Goal: Information Seeking & Learning: Learn about a topic

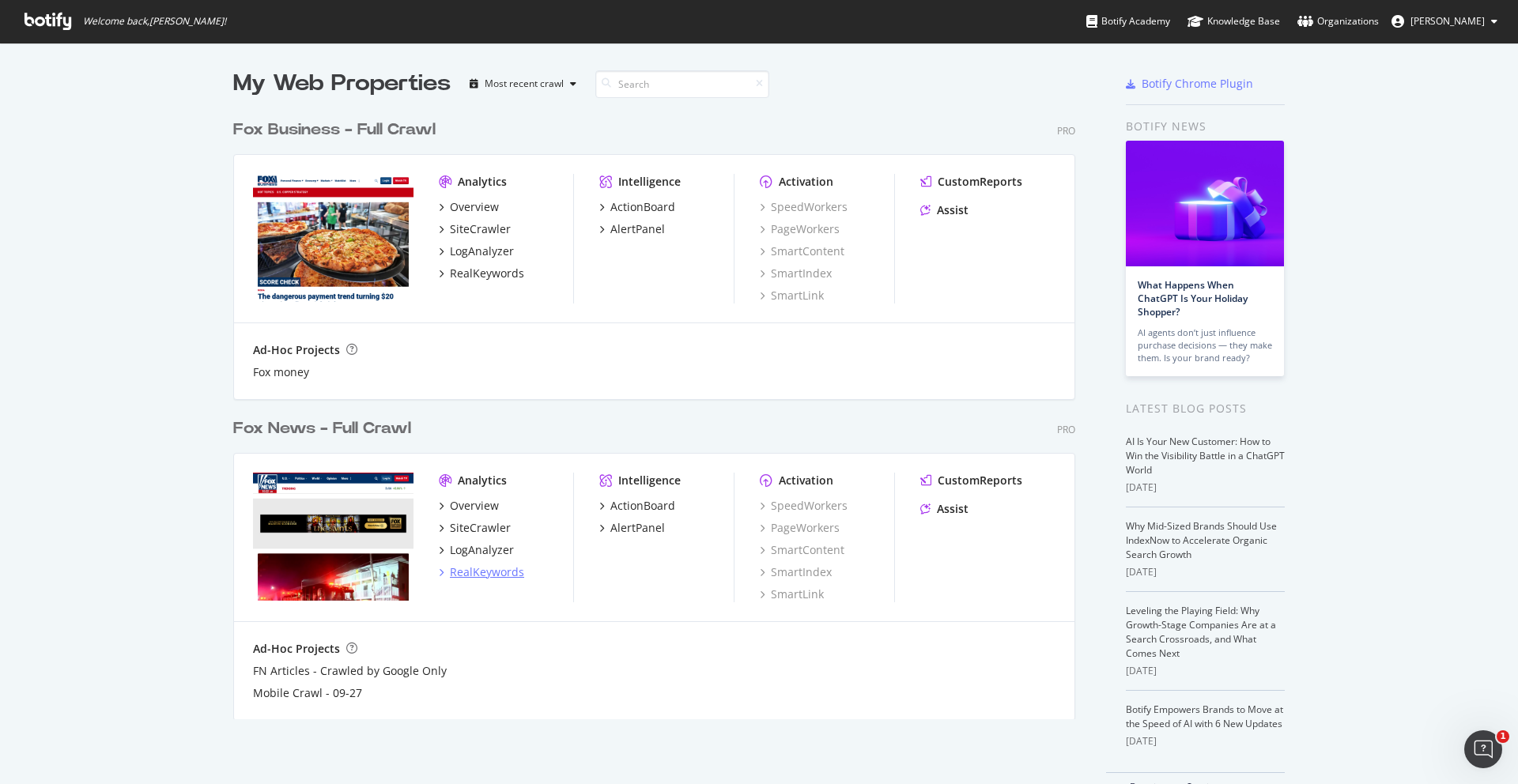
click at [476, 566] on div "RealKeywords" at bounding box center [487, 572] width 75 height 16
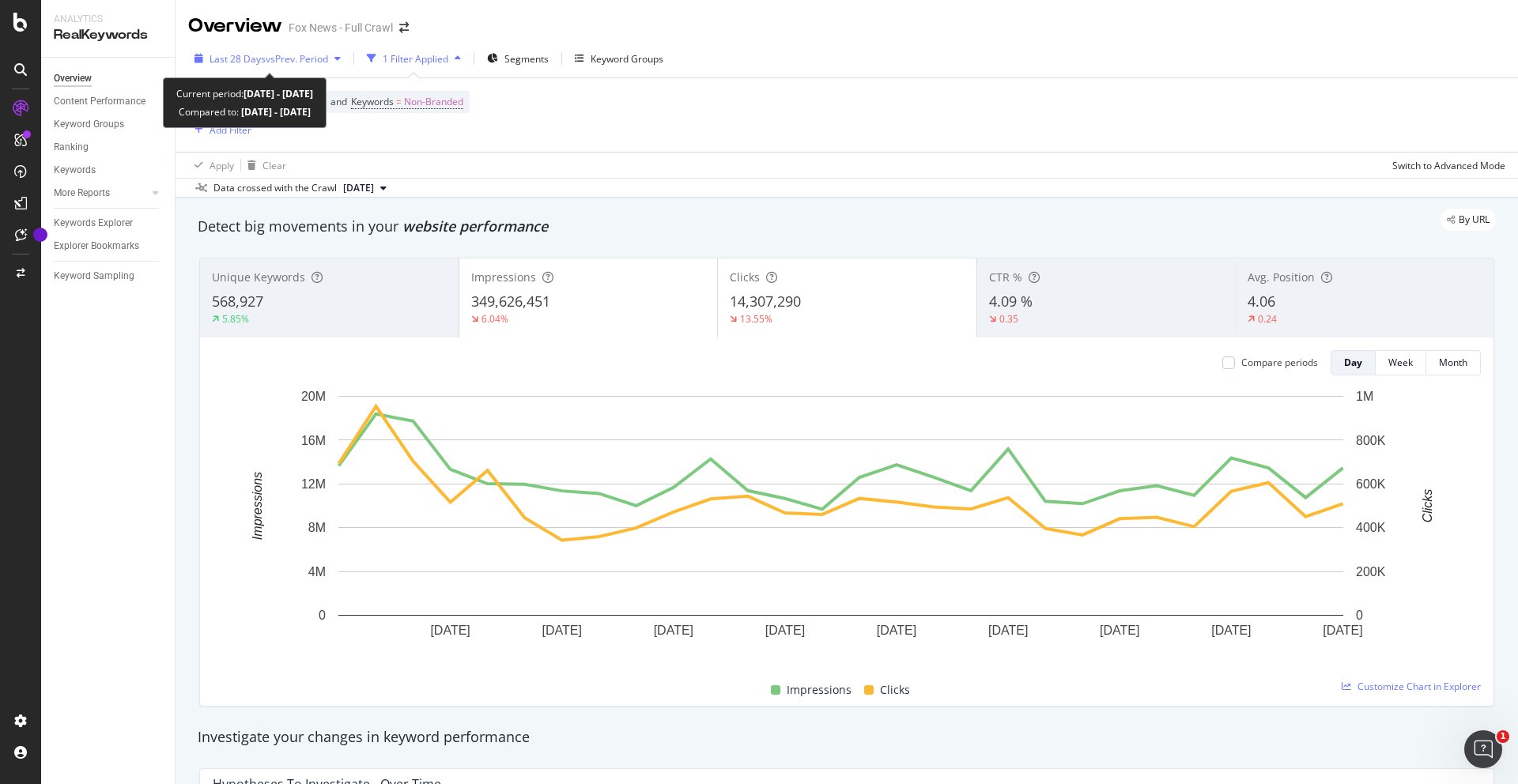
click at [269, 65] on span "vs Prev. Period" at bounding box center [297, 59] width 63 height 14
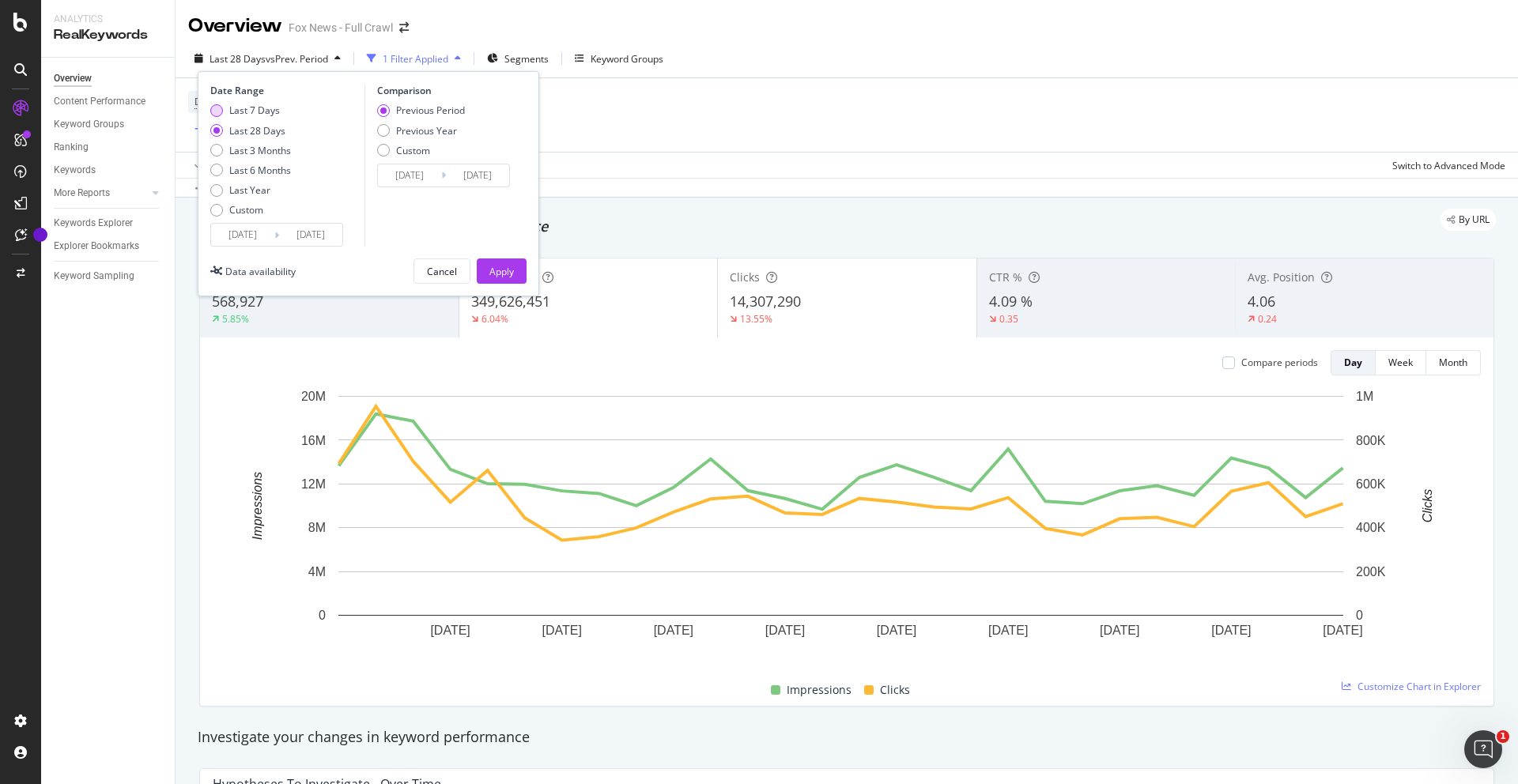
click at [219, 107] on div "Last 7 Days" at bounding box center [216, 110] width 13 height 13
type input "[DATE]"
click at [516, 285] on div "Date Range Last 7 Days Last 28 Days Last 3 Months Last 6 Months Last Year Custo…" at bounding box center [368, 183] width 342 height 225
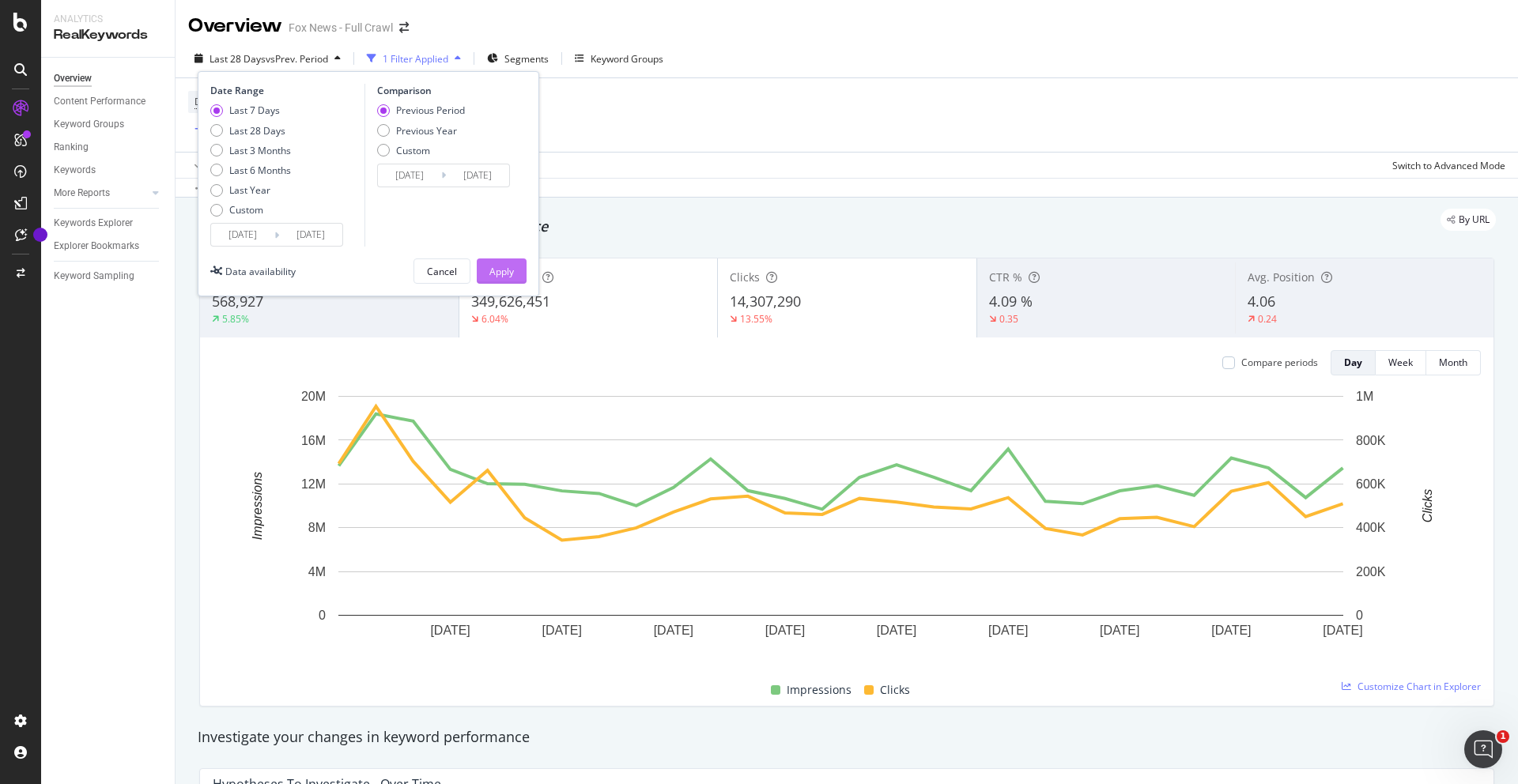
click at [508, 276] on div "Apply" at bounding box center [501, 272] width 25 height 14
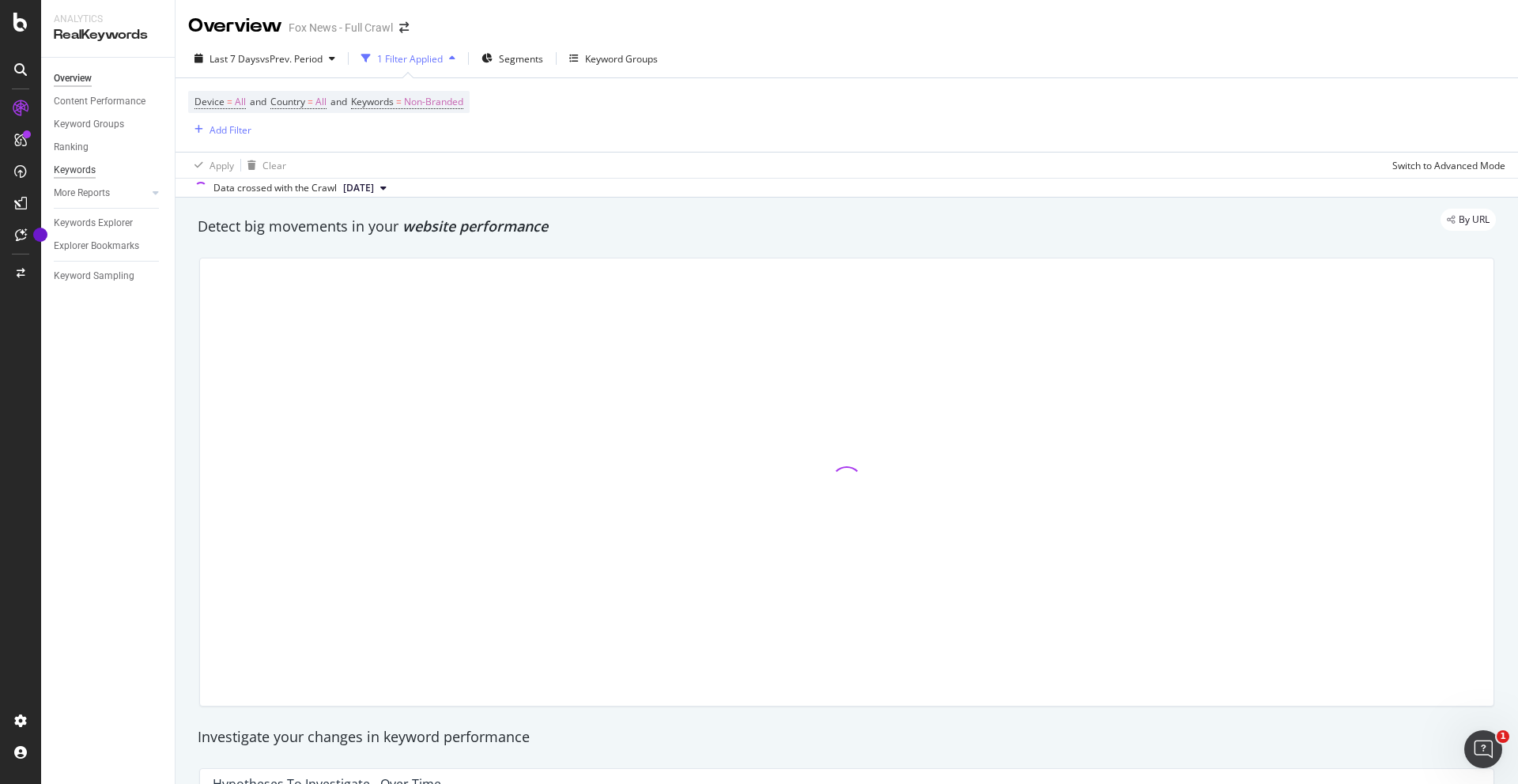
click at [82, 168] on div "Keywords" at bounding box center [75, 170] width 42 height 17
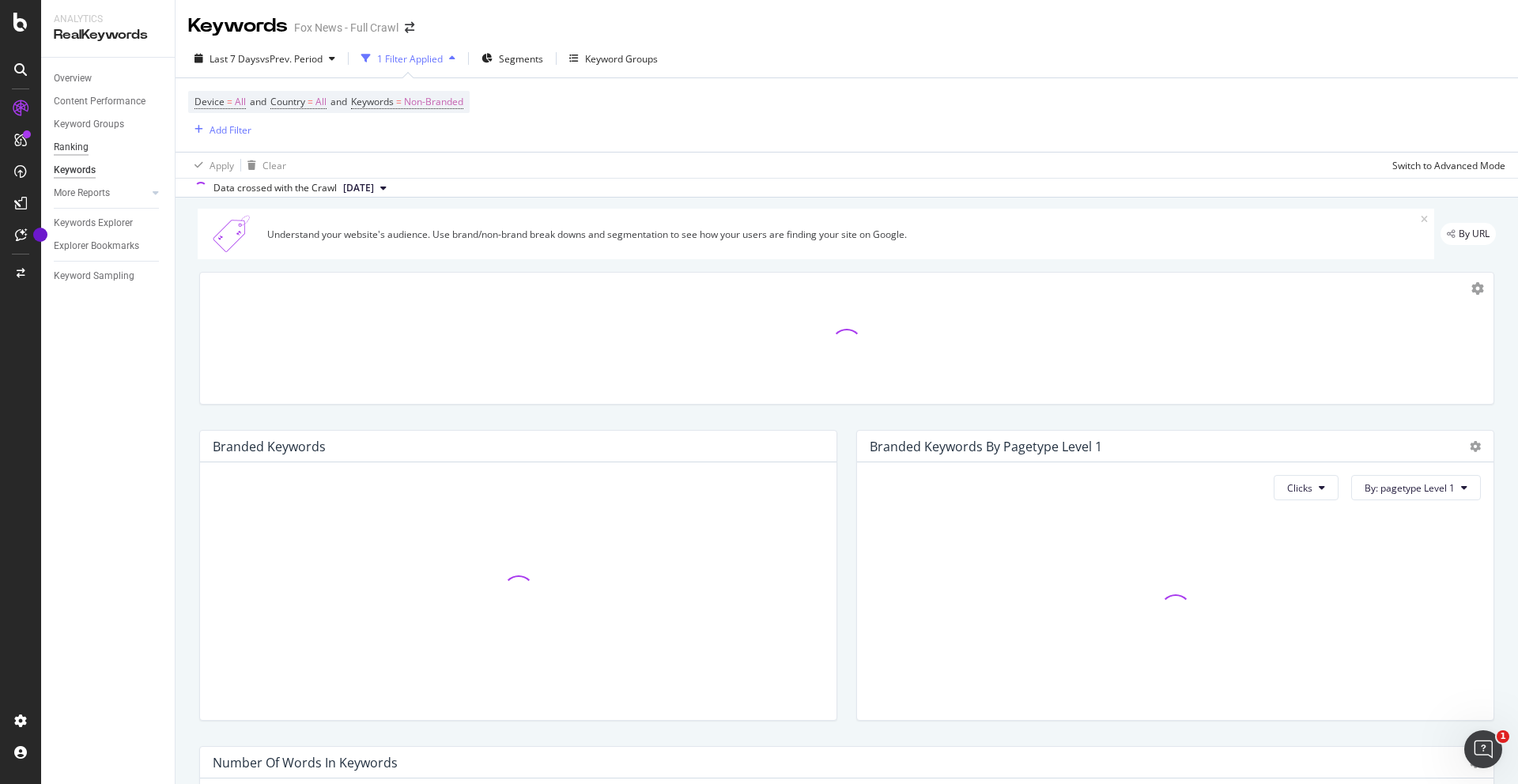
click at [80, 145] on div "Ranking" at bounding box center [71, 147] width 34 height 17
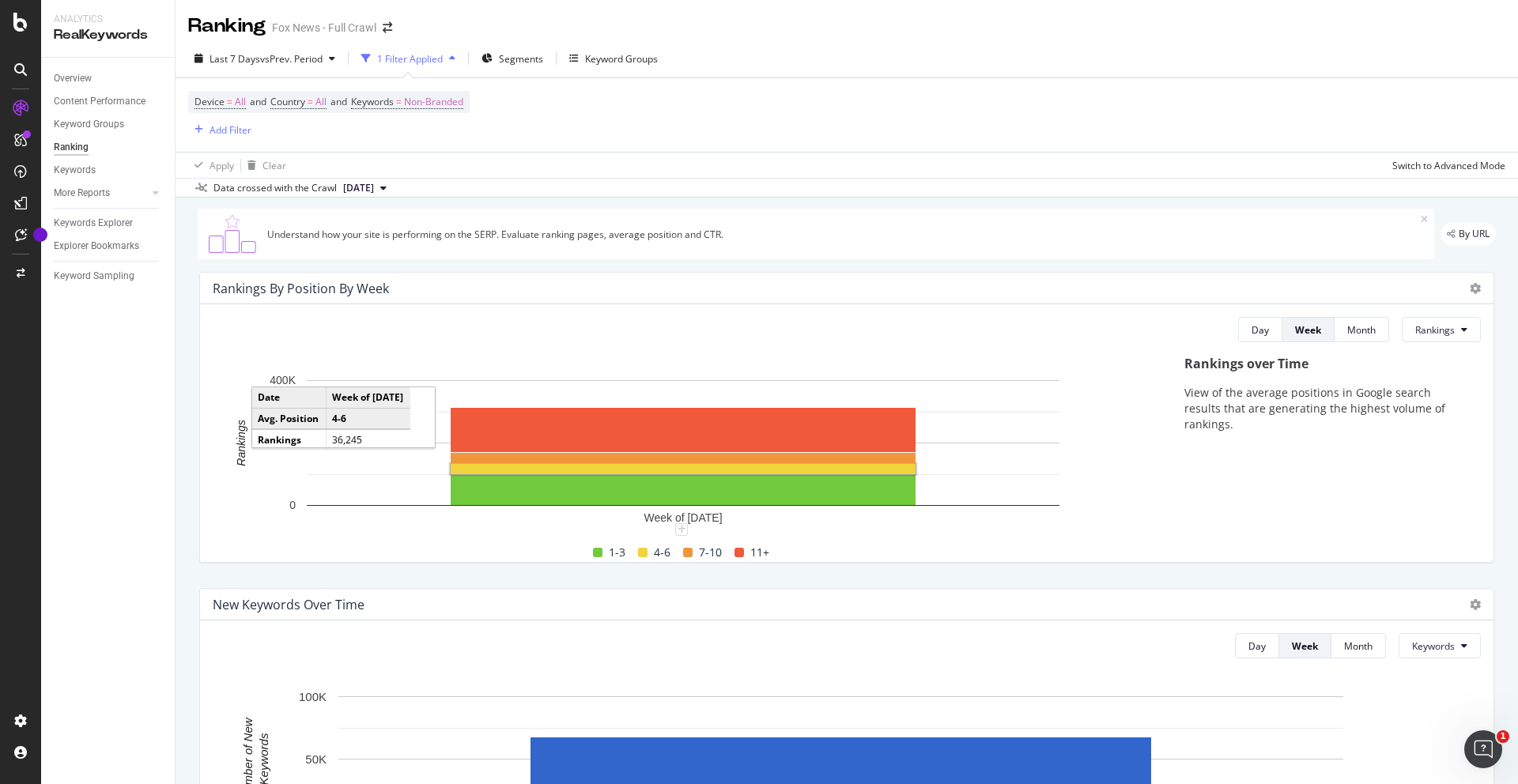
click at [729, 468] on rect "A chart." at bounding box center [683, 469] width 465 height 10
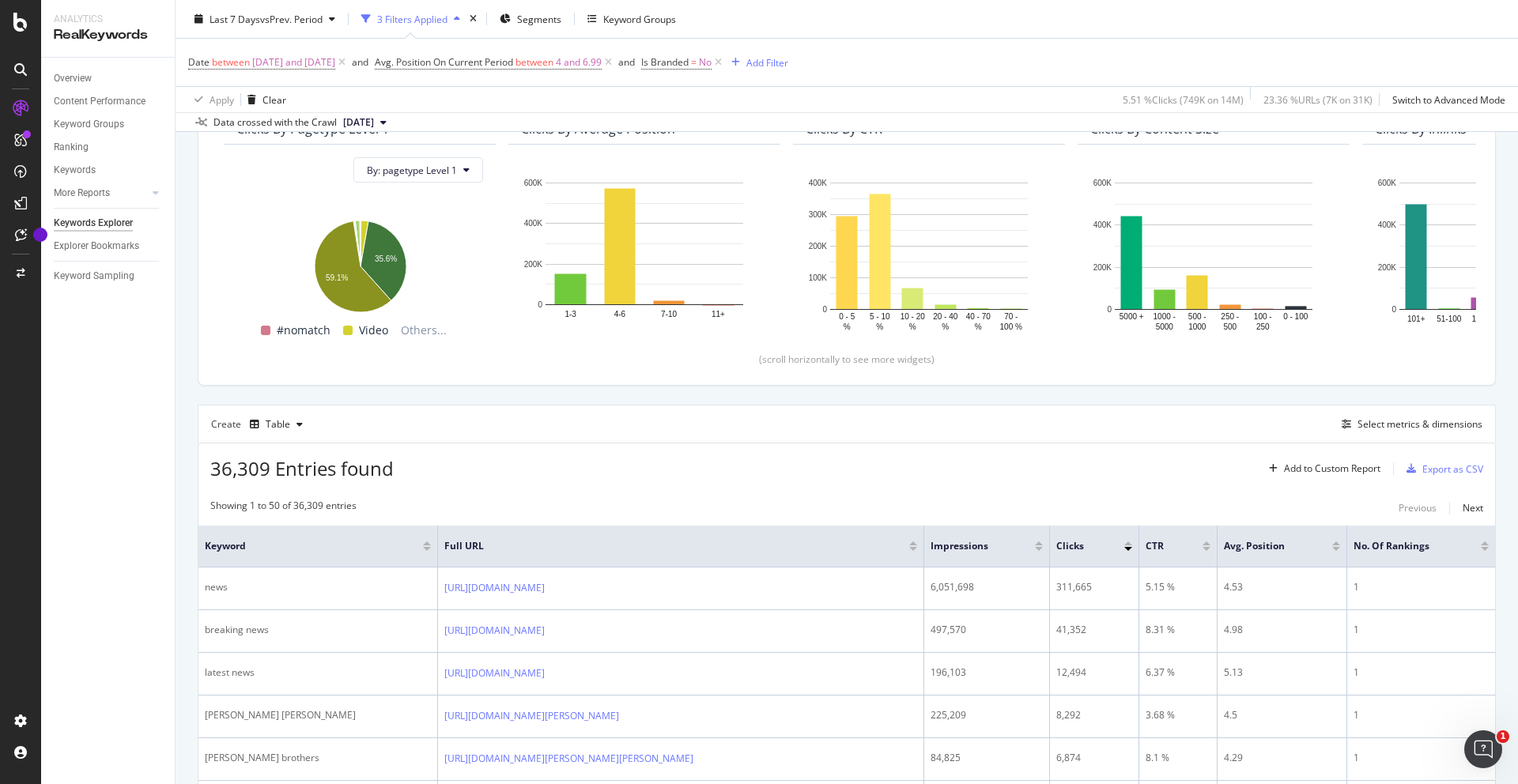
scroll to position [161, 0]
